Goal: Transaction & Acquisition: Download file/media

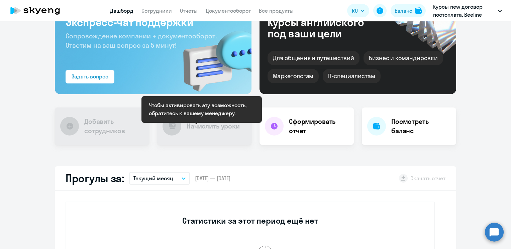
scroll to position [100, 0]
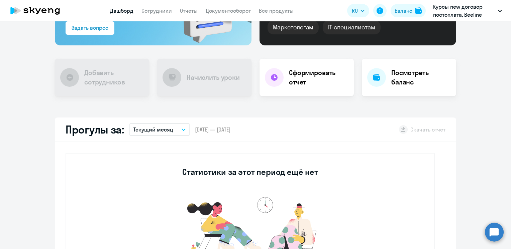
click at [182, 130] on icon "button" at bounding box center [183, 130] width 3 height 2
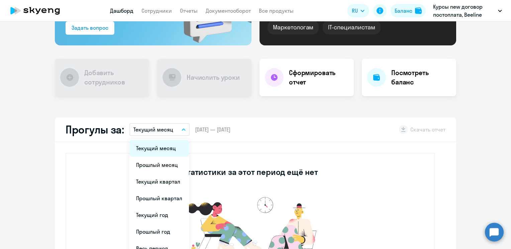
click at [170, 144] on li "Текущий месяц" at bounding box center [159, 148] width 60 height 17
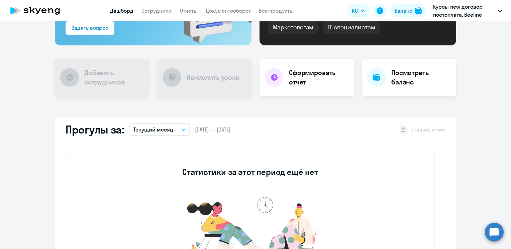
click at [176, 128] on button "Текущий месяц" at bounding box center [159, 129] width 60 height 13
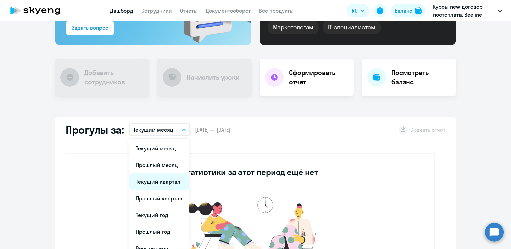
click at [155, 180] on li "Текущий квартал" at bounding box center [159, 182] width 60 height 17
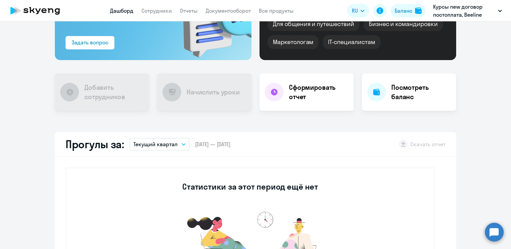
scroll to position [0, 0]
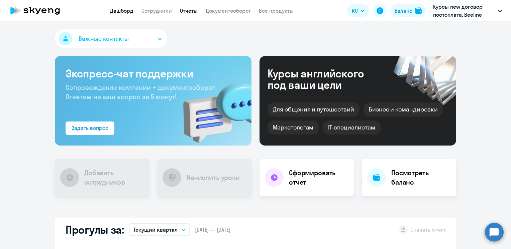
click at [190, 13] on link "Отчеты" at bounding box center [189, 10] width 18 height 7
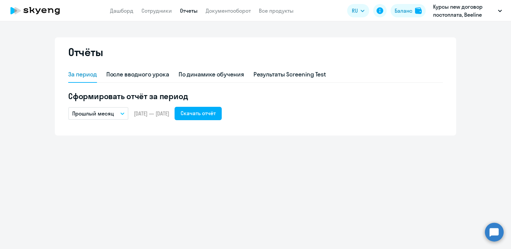
click at [123, 113] on icon "button" at bounding box center [122, 114] width 3 height 2
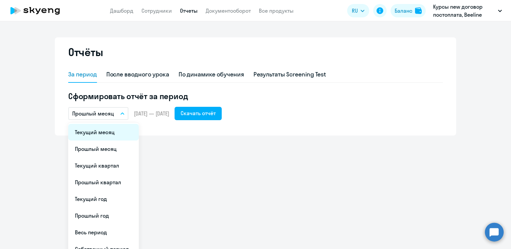
click at [104, 134] on li "Текущий месяц" at bounding box center [103, 132] width 71 height 17
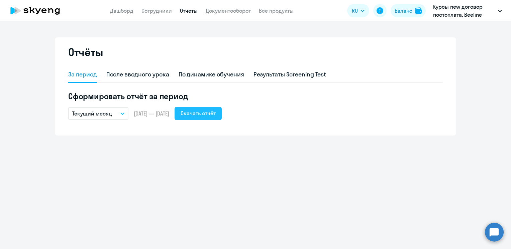
click at [209, 117] on div "Скачать отчёт" at bounding box center [198, 113] width 35 height 8
click at [120, 113] on button "Текущий месяц" at bounding box center [98, 113] width 60 height 13
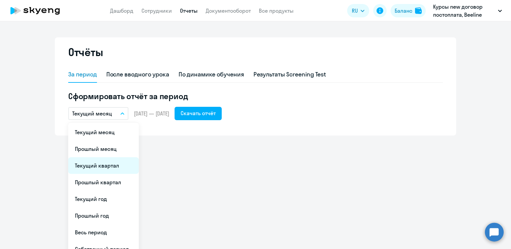
click at [104, 160] on li "Текущий квартал" at bounding box center [103, 166] width 71 height 17
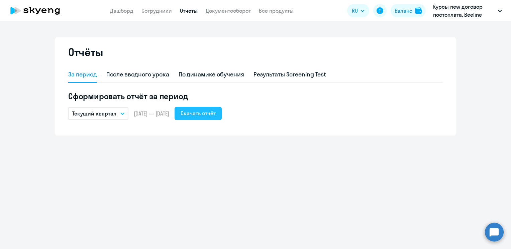
click at [216, 114] on div "Скачать отчёт" at bounding box center [198, 113] width 35 height 8
drag, startPoint x: 403, startPoint y: 177, endPoint x: 379, endPoint y: 176, distance: 23.8
click at [403, 177] on div "Отчёты За период После вводного урока По динамике обучения Результаты Screening…" at bounding box center [255, 135] width 511 height 228
click at [120, 14] on link "Дашборд" at bounding box center [121, 10] width 23 height 7
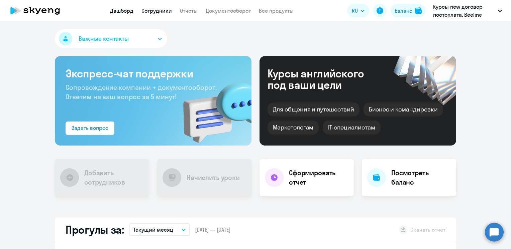
click at [160, 9] on link "Сотрудники" at bounding box center [156, 10] width 30 height 7
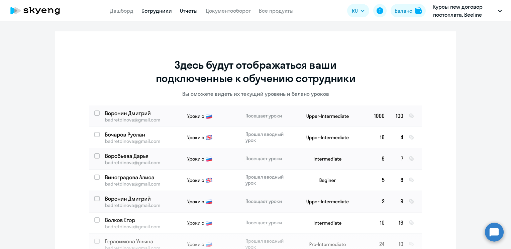
click at [187, 10] on link "Отчеты" at bounding box center [189, 10] width 18 height 7
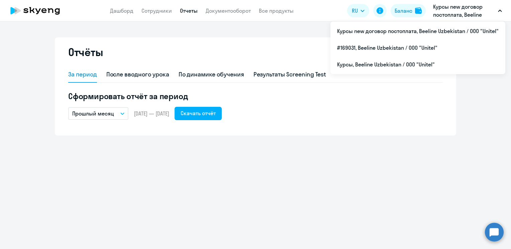
click at [476, 10] on p "Курсы new договор постоплата, Beeline Uzbekistan / ООО "Unitel"" at bounding box center [464, 11] width 62 height 16
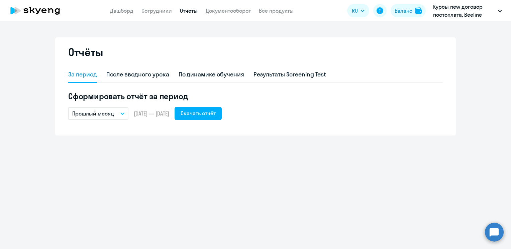
click at [502, 13] on button "Курсы new договор постоплата, Beeline Uzbekistan / ООО "Unitel"" at bounding box center [468, 11] width 76 height 16
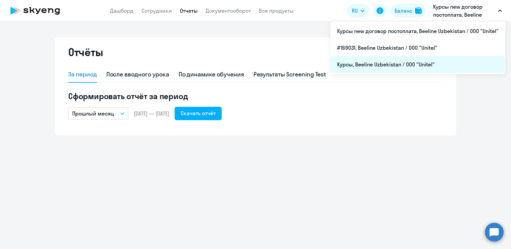
click at [377, 68] on li "Курсы, Beeline Uzbekistan / ООО "Unitel"" at bounding box center [417, 64] width 175 height 17
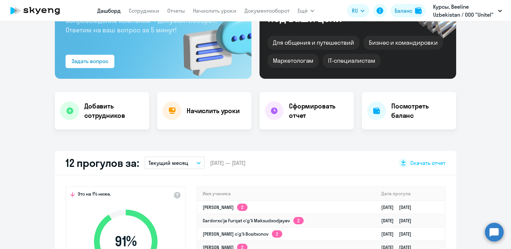
scroll to position [167, 0]
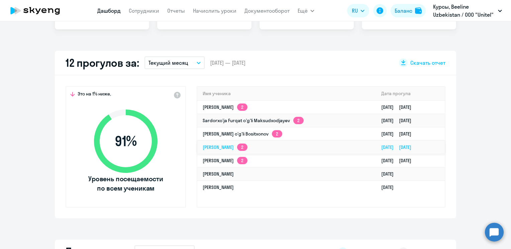
select select "30"
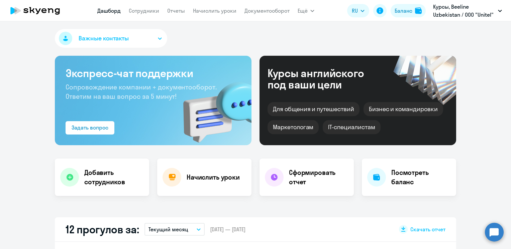
scroll to position [0, 0]
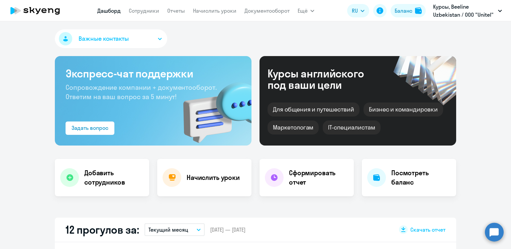
click at [178, 14] on app-menu-item-link "Отчеты" at bounding box center [176, 11] width 18 height 8
click at [177, 9] on link "Отчеты" at bounding box center [176, 10] width 18 height 7
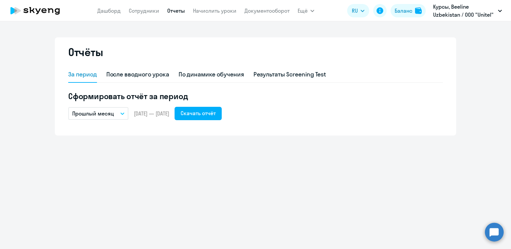
click at [121, 113] on icon "button" at bounding box center [122, 114] width 3 height 2
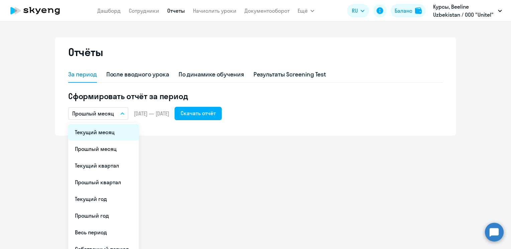
click at [109, 133] on li "Текущий месяц" at bounding box center [103, 132] width 71 height 17
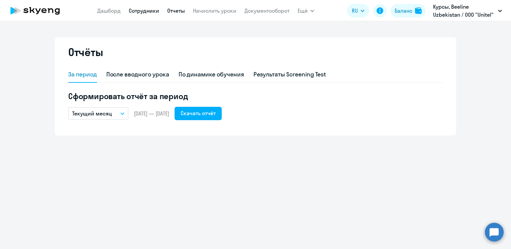
click at [139, 11] on link "Сотрудники" at bounding box center [144, 10] width 30 height 7
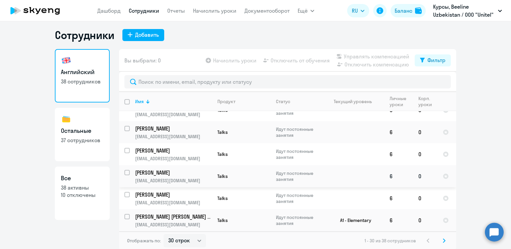
scroll to position [4, 0]
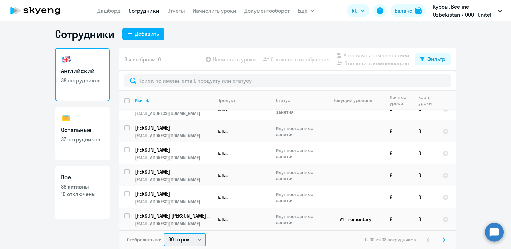
click at [198, 239] on select "30 строк 50 строк 100 строк" at bounding box center [185, 239] width 42 height 13
select select "50"
click at [164, 233] on select "30 строк 50 строк 100 строк" at bounding box center [185, 239] width 42 height 13
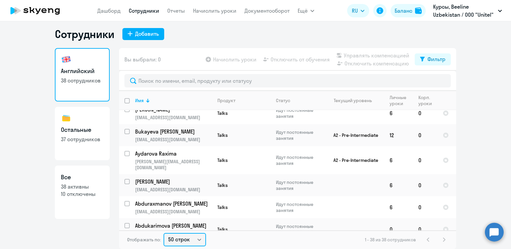
scroll to position [723, 0]
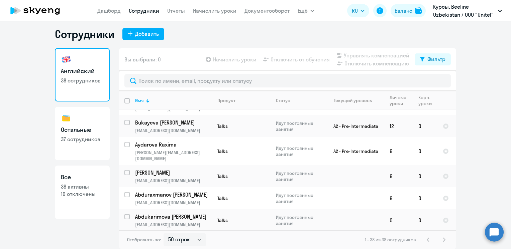
drag, startPoint x: 84, startPoint y: 142, endPoint x: 82, endPoint y: 152, distance: 10.1
click at [84, 142] on p "37 сотрудников" at bounding box center [82, 139] width 43 height 7
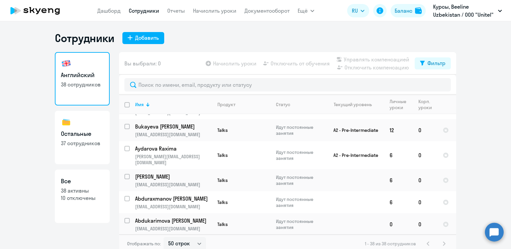
select select "30"
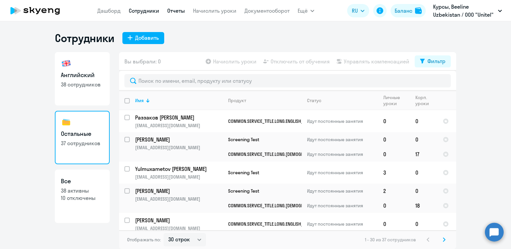
click at [171, 10] on link "Отчеты" at bounding box center [176, 10] width 18 height 7
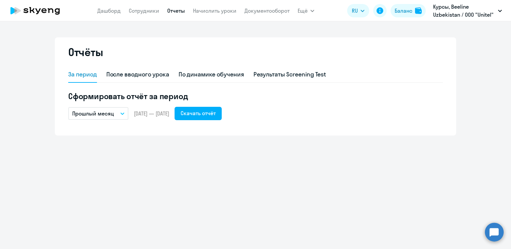
click at [124, 114] on button "Прошлый месяц" at bounding box center [98, 113] width 60 height 13
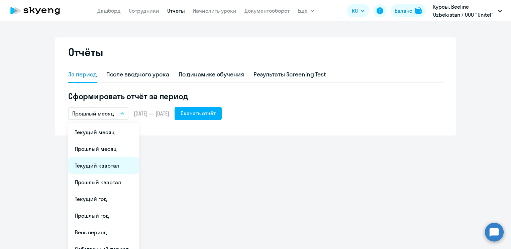
click at [94, 166] on li "Текущий квартал" at bounding box center [103, 166] width 71 height 17
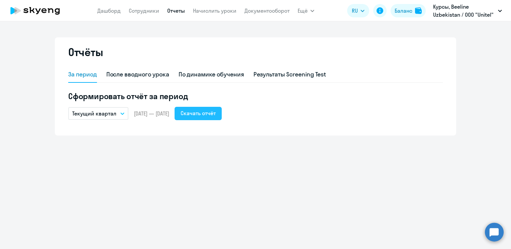
click at [210, 114] on div "Скачать отчёт" at bounding box center [198, 113] width 35 height 8
